Goal: Navigation & Orientation: Find specific page/section

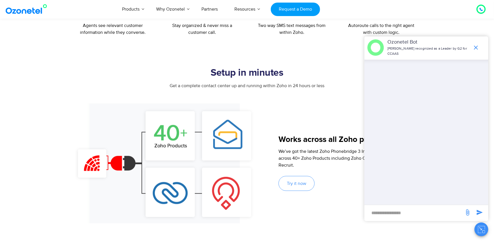
scroll to position [316, 0]
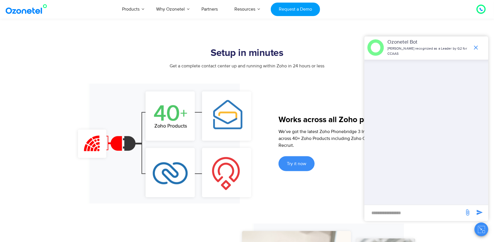
click at [293, 166] on span "Try it now" at bounding box center [296, 163] width 19 height 5
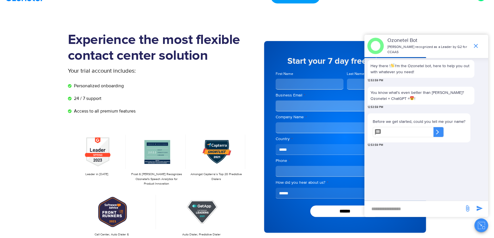
scroll to position [13, 0]
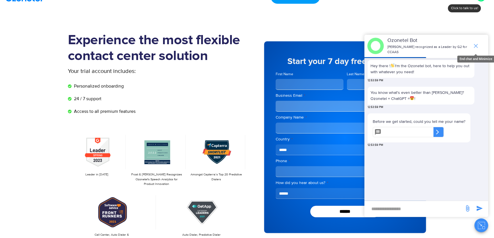
click at [476, 46] on icon "end chat or minimize" at bounding box center [476, 45] width 7 height 7
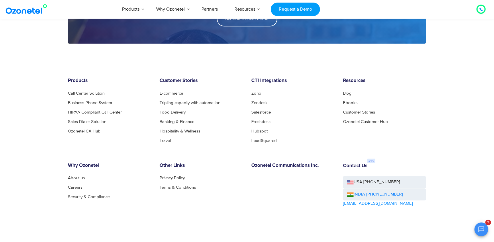
scroll to position [907, 0]
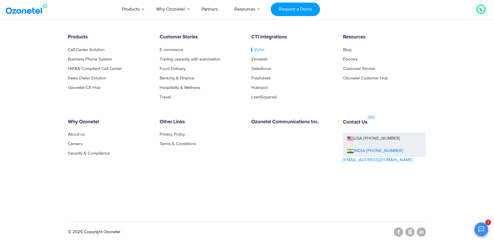
click at [257, 51] on link "Zoho" at bounding box center [257, 50] width 13 height 4
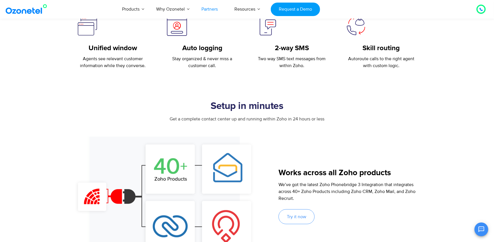
scroll to position [256, 0]
